Goal: Transaction & Acquisition: Purchase product/service

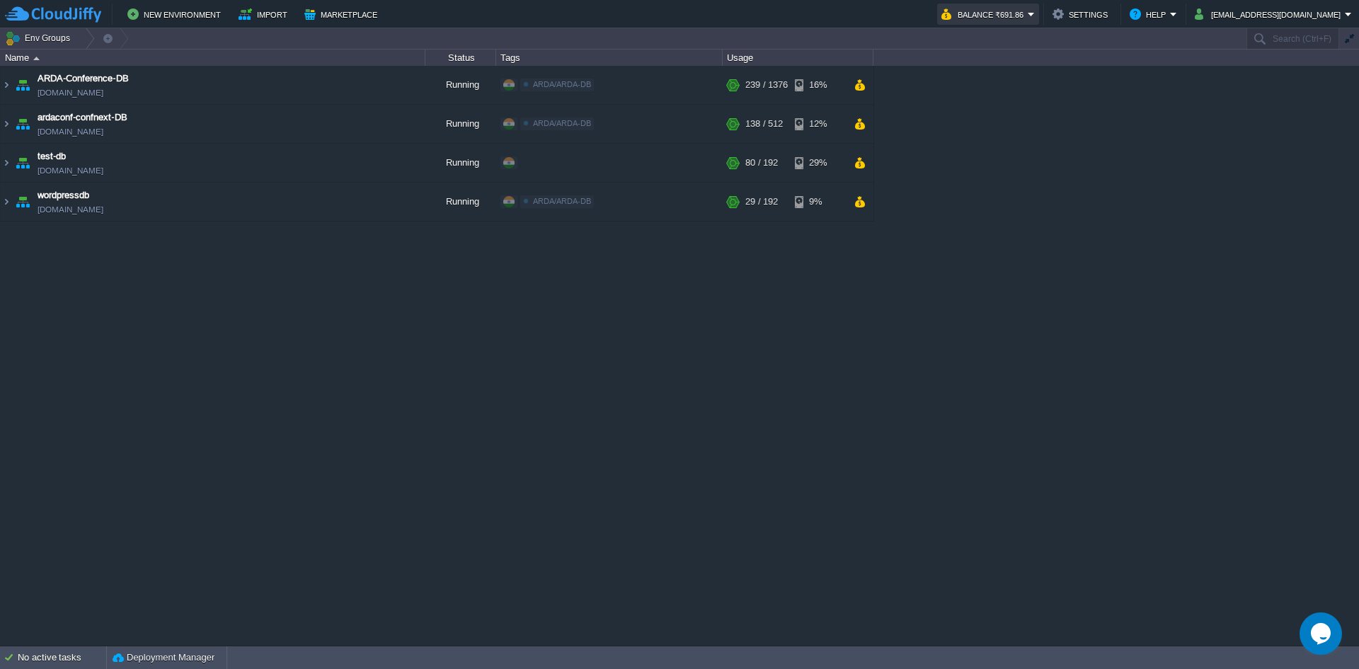
click at [1027, 16] on button "Balance ₹691.86" at bounding box center [984, 14] width 86 height 17
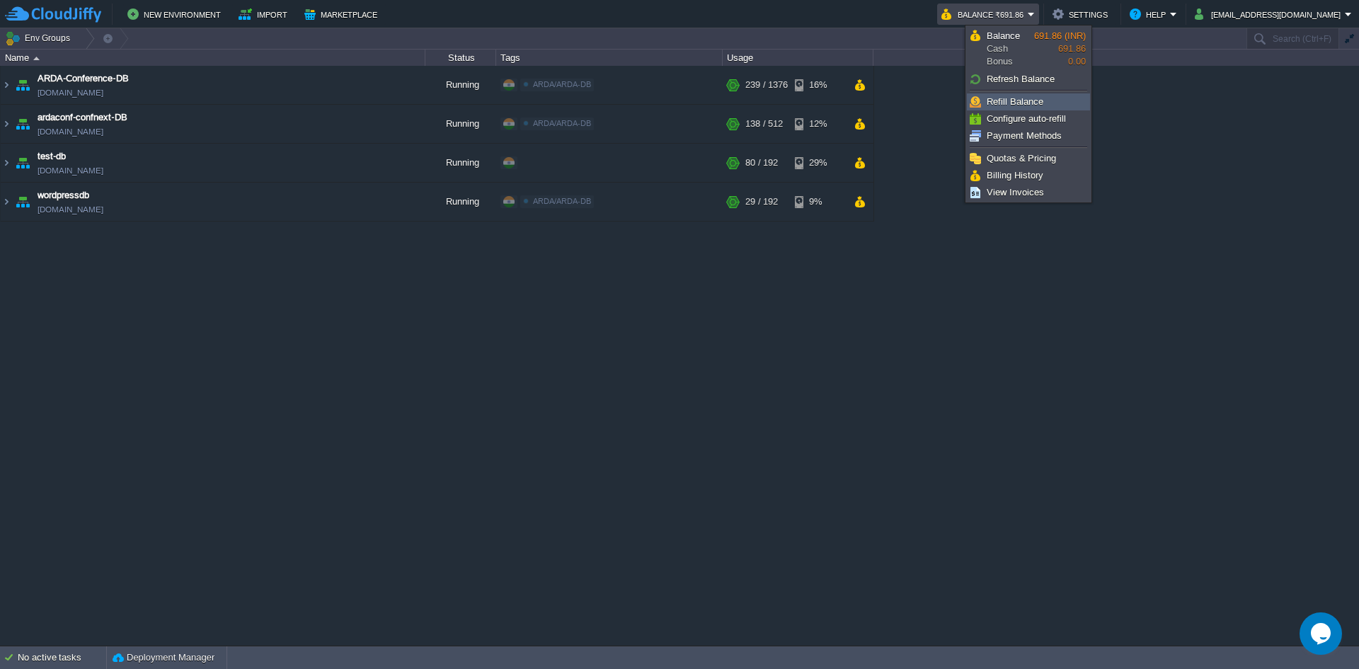
click at [1020, 107] on span "Refill Balance" at bounding box center [1014, 101] width 57 height 11
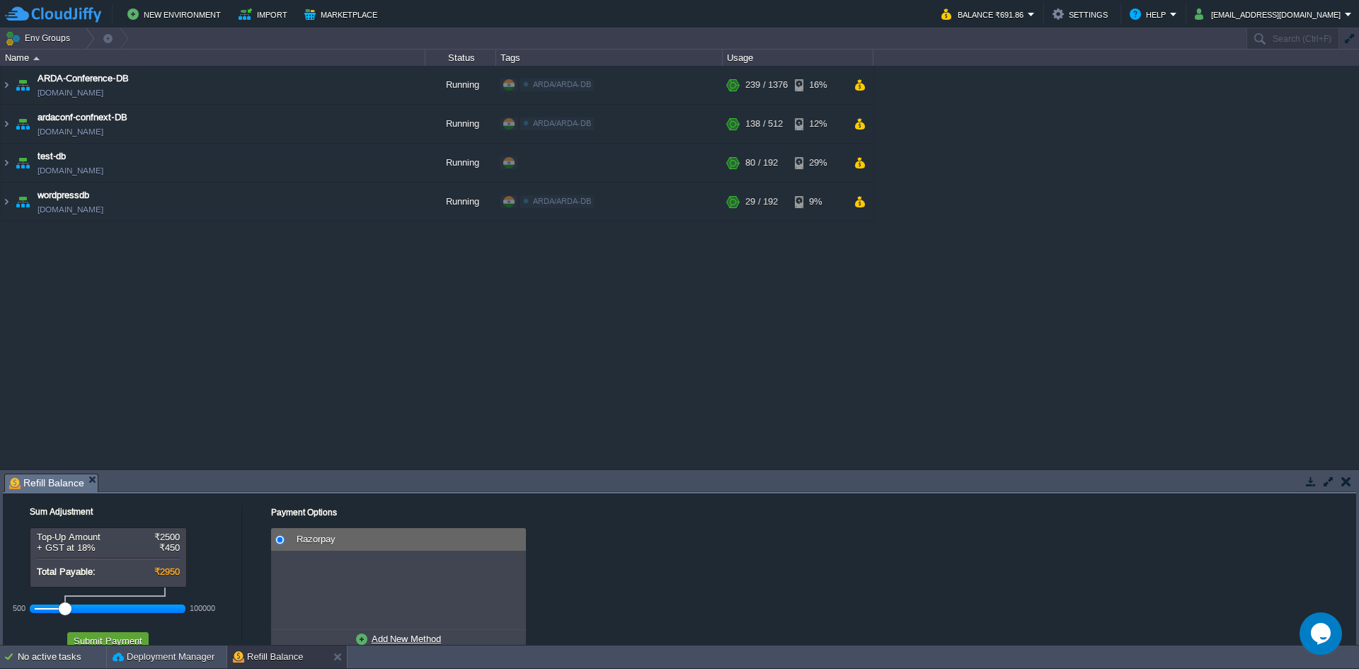
scroll to position [34, 0]
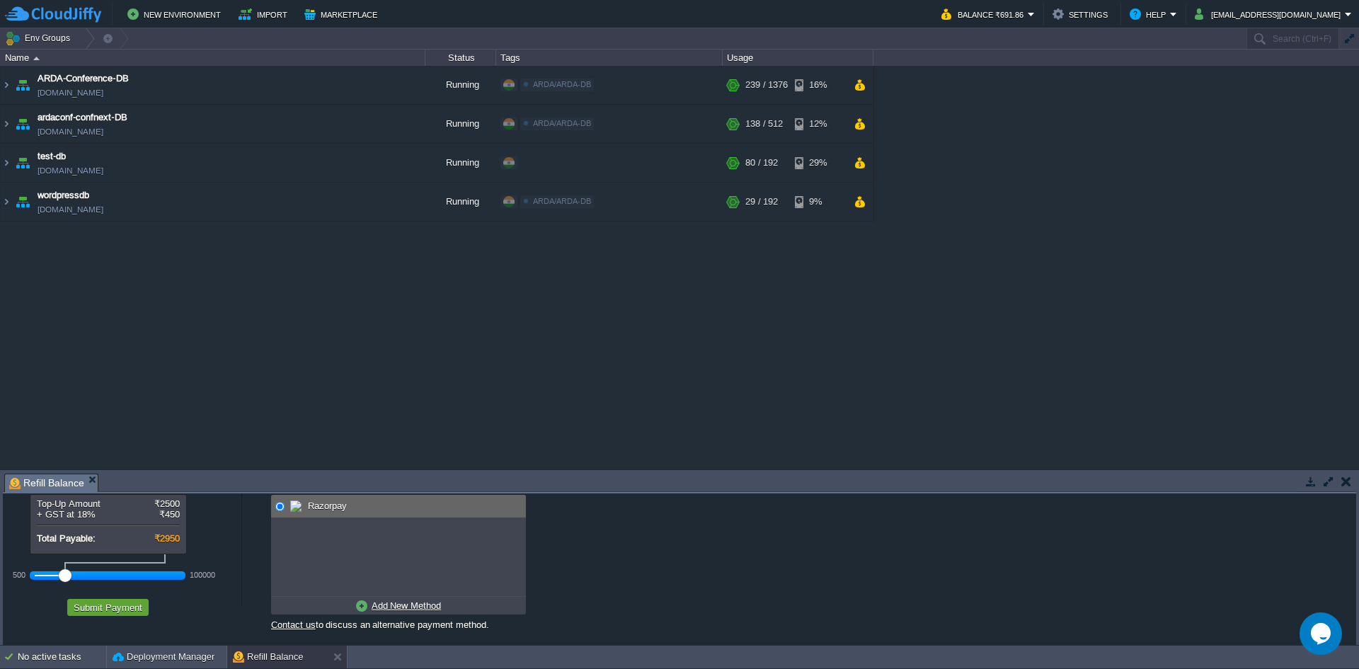
click at [392, 610] on u "Add New Method" at bounding box center [405, 605] width 69 height 11
radio input "true"
click at [276, 496] on td at bounding box center [279, 506] width 16 height 23
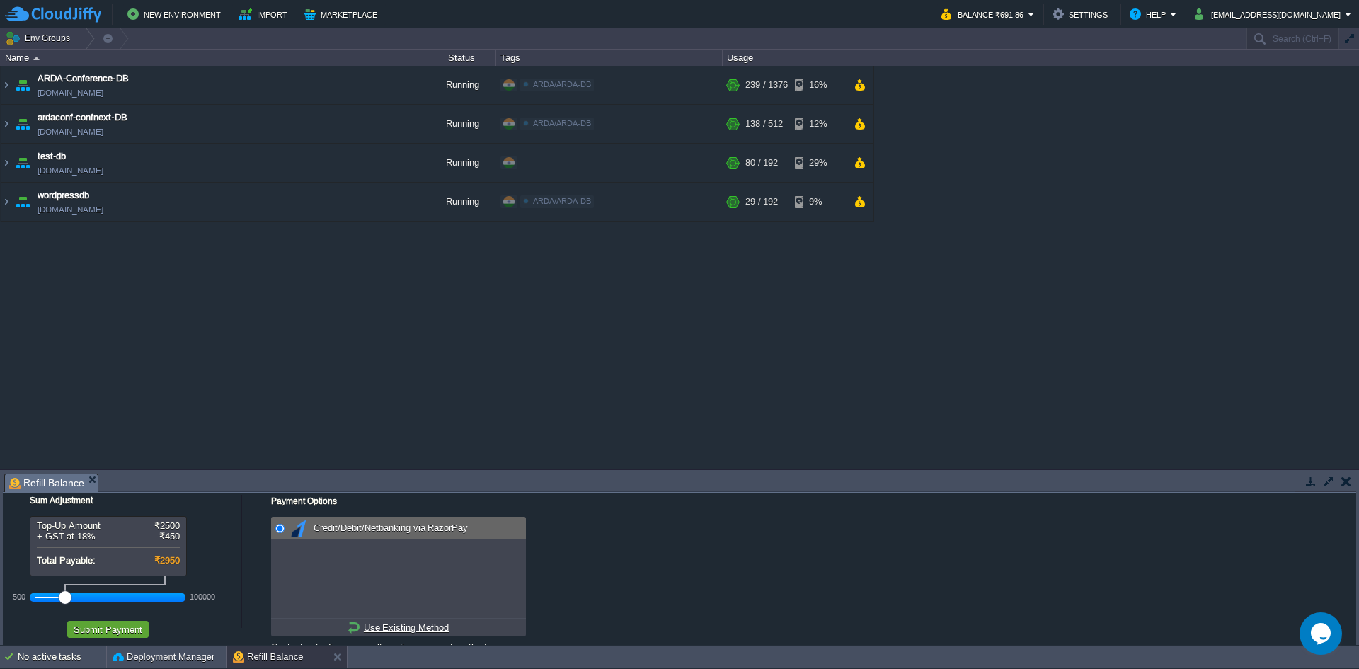
scroll to position [12, 0]
click at [72, 594] on div at bounding box center [77, 596] width 13 height 13
click at [97, 624] on button "Submit Payment" at bounding box center [107, 628] width 77 height 13
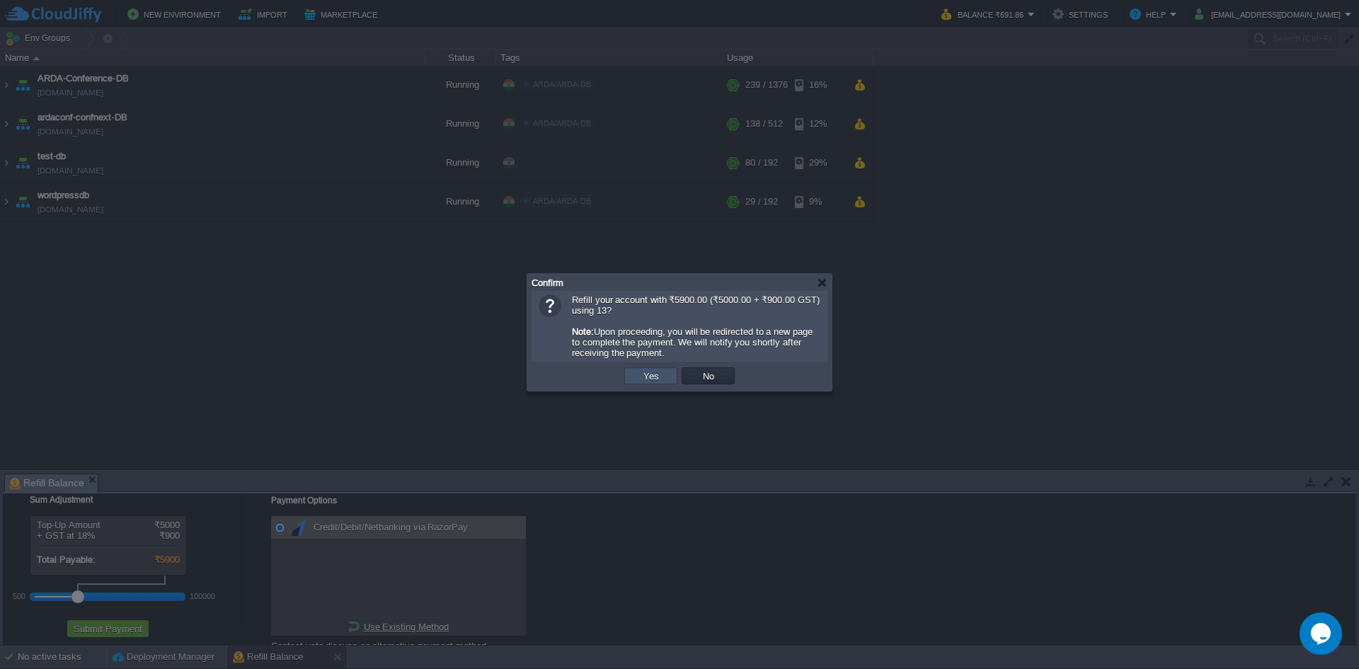
click at [654, 380] on button "Yes" at bounding box center [651, 375] width 24 height 13
